Goal: Transaction & Acquisition: Purchase product/service

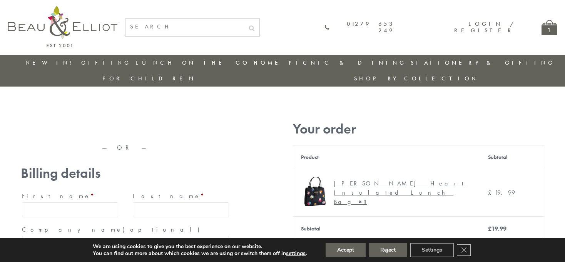
type input "maria33@yahoo.com"
type input "Maria"
type input "Williams"
type input "23, Scottsdale, Happytown"
type input "London"
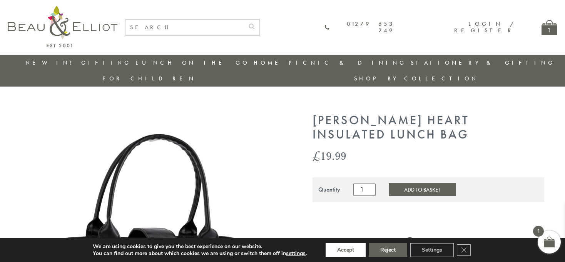
click at [346, 250] on button "Accept" at bounding box center [346, 250] width 40 height 14
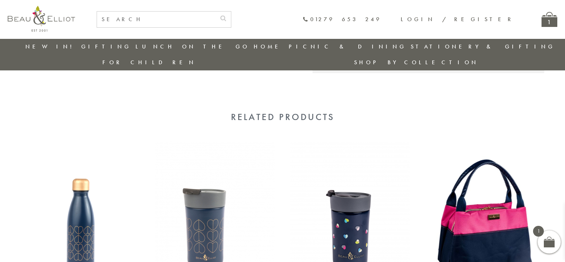
scroll to position [729, 0]
